Goal: Transaction & Acquisition: Purchase product/service

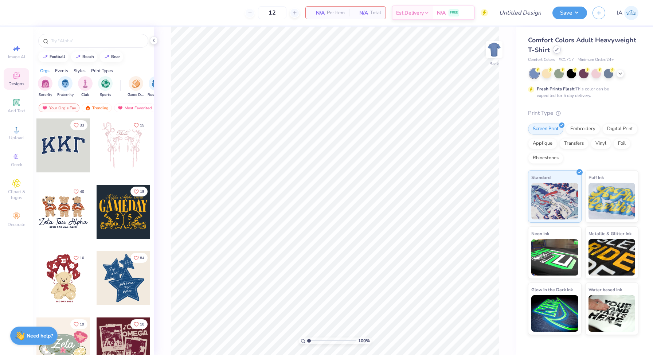
click at [556, 51] on div at bounding box center [557, 50] width 8 height 8
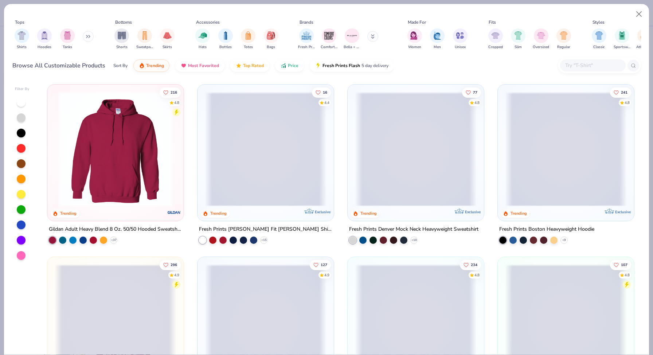
click at [588, 66] on input "text" at bounding box center [592, 65] width 56 height 8
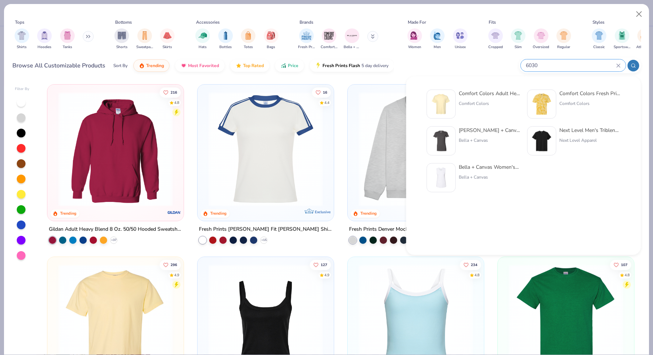
type input "6030"
click at [442, 106] on img at bounding box center [441, 104] width 23 height 23
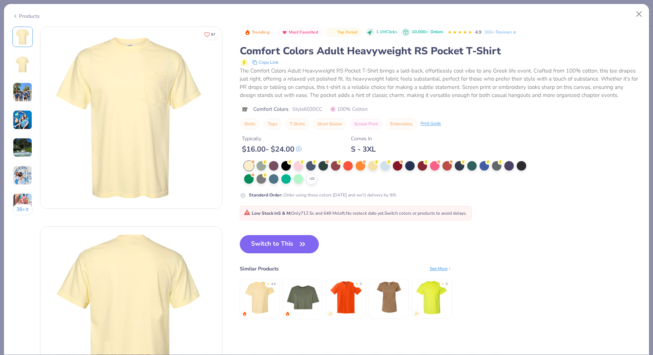
click at [22, 95] on img at bounding box center [23, 92] width 20 height 20
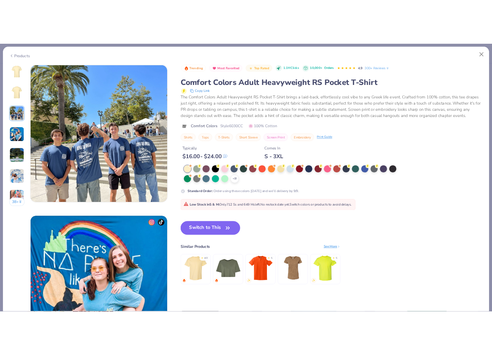
scroll to position [399, 0]
